Goal: Task Accomplishment & Management: Complete application form

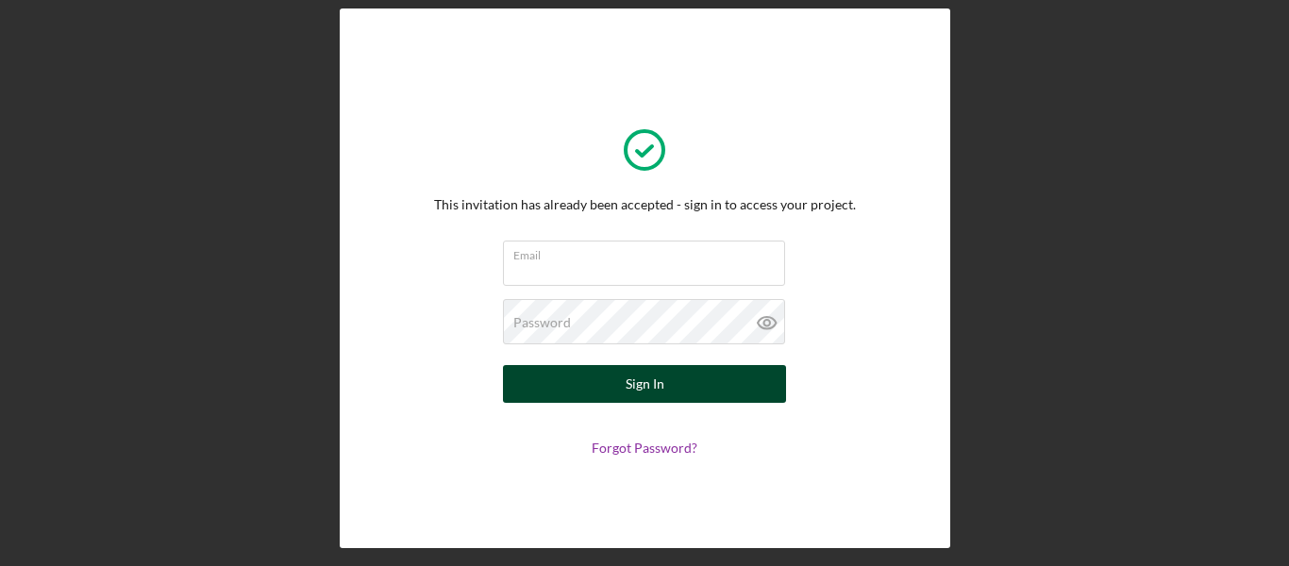
type input "[EMAIL_ADDRESS][DOMAIN_NAME]"
click at [614, 378] on button "Sign In" at bounding box center [644, 384] width 283 height 38
